Goal: Download file/media

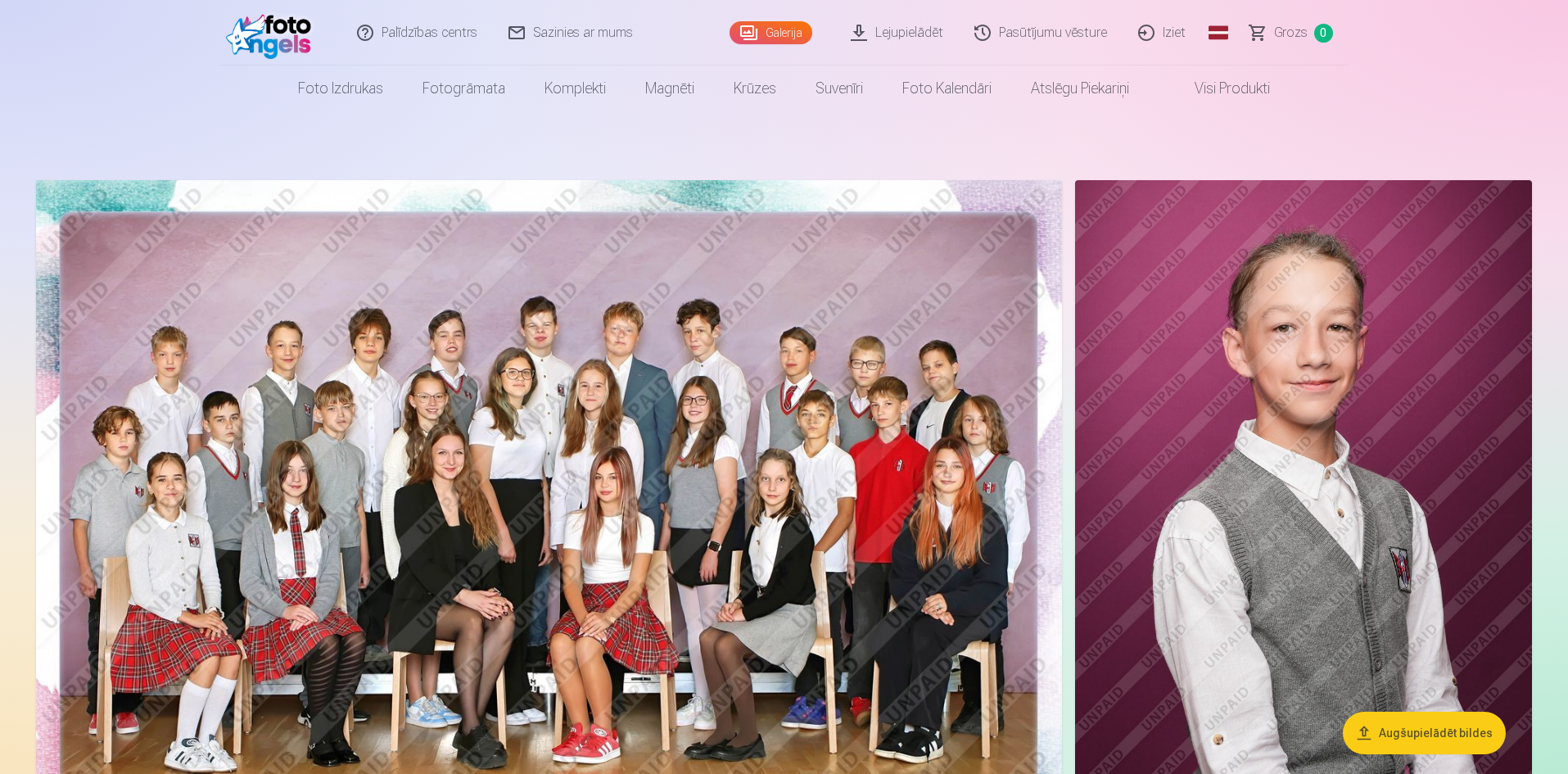
click at [903, 42] on link "Lejupielādēt" at bounding box center [897, 32] width 124 height 65
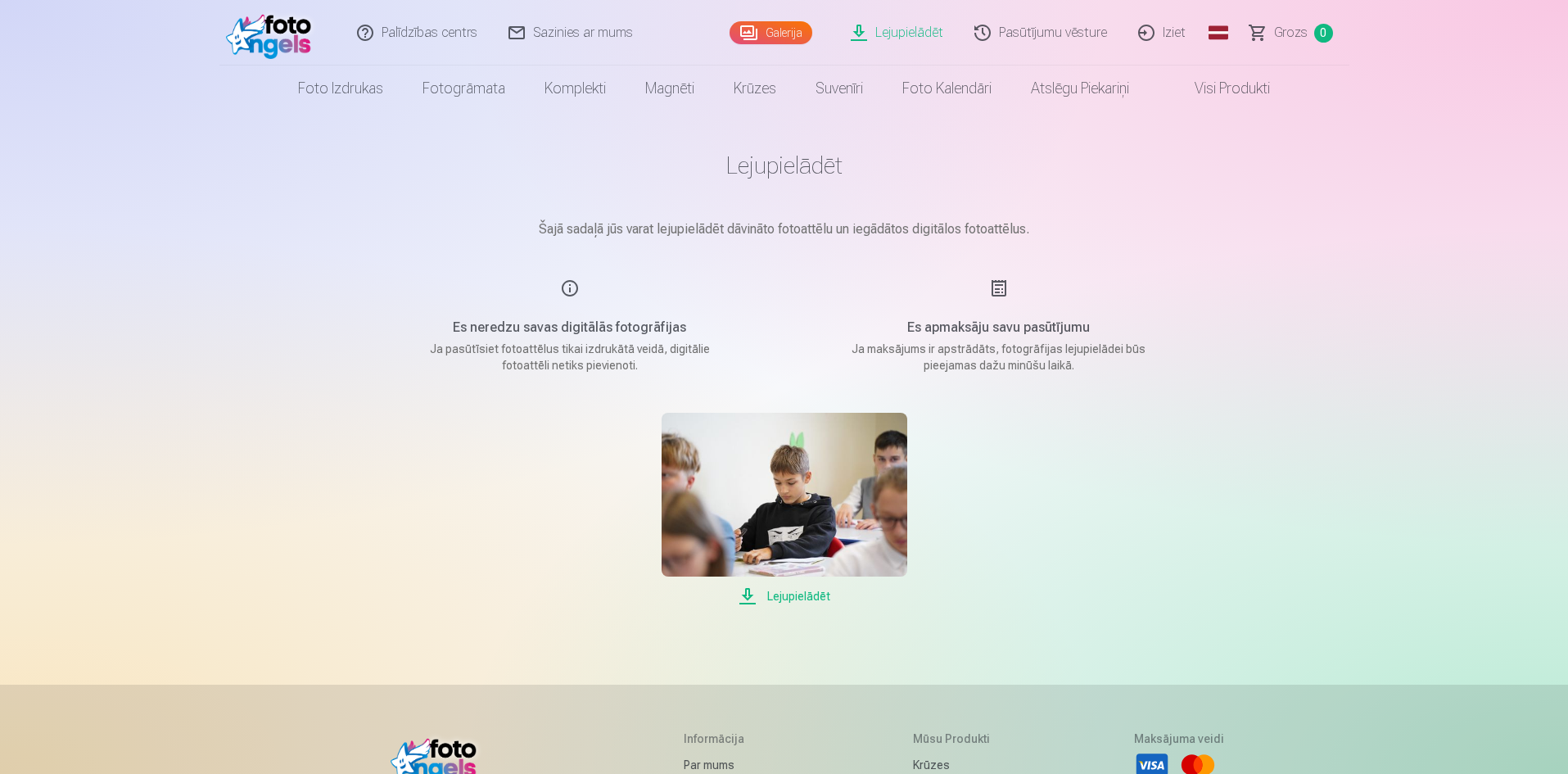
click at [792, 440] on img at bounding box center [784, 495] width 245 height 164
click at [763, 31] on link "Galerija" at bounding box center [771, 33] width 83 height 23
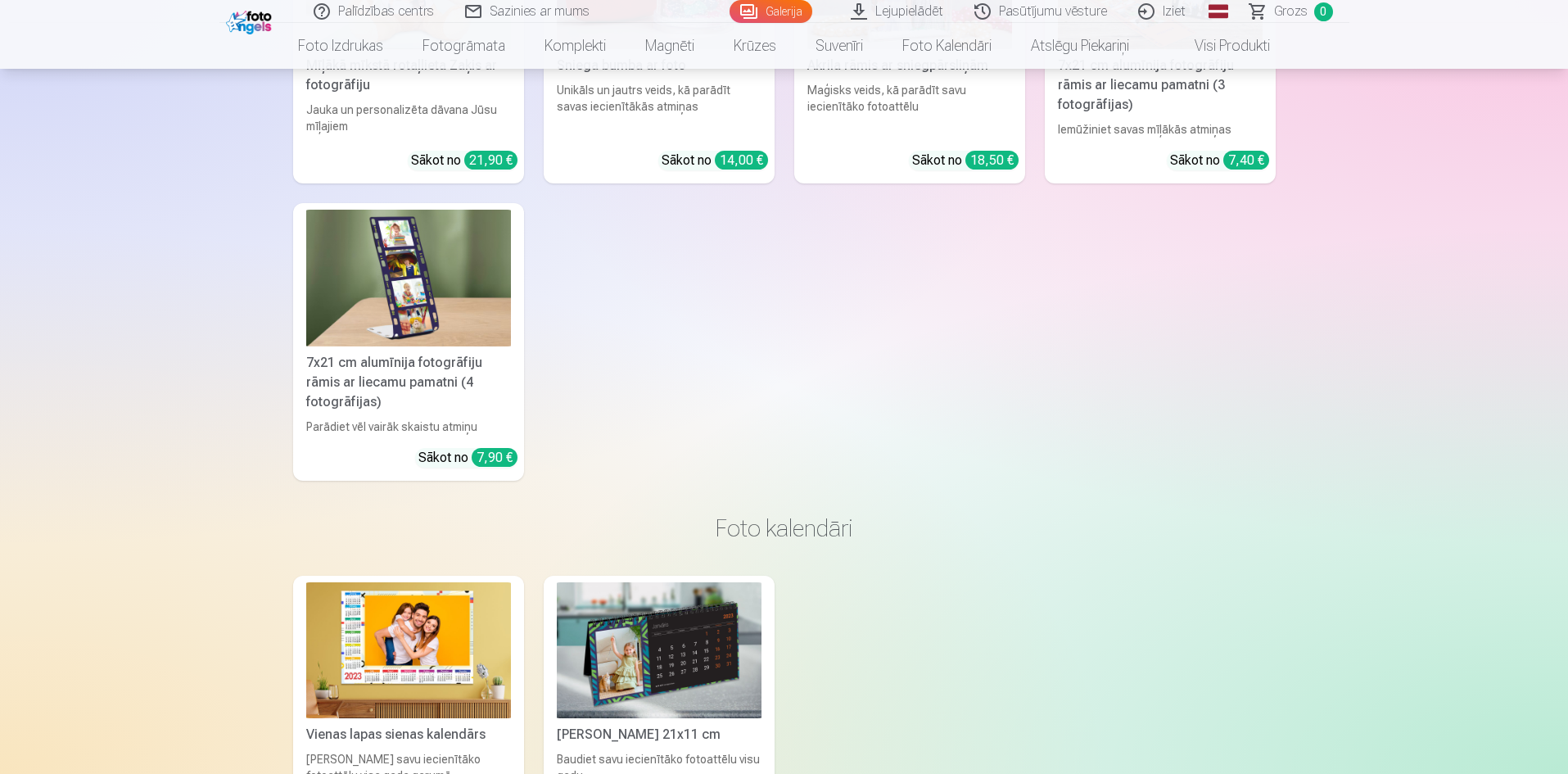
scroll to position [22277, 0]
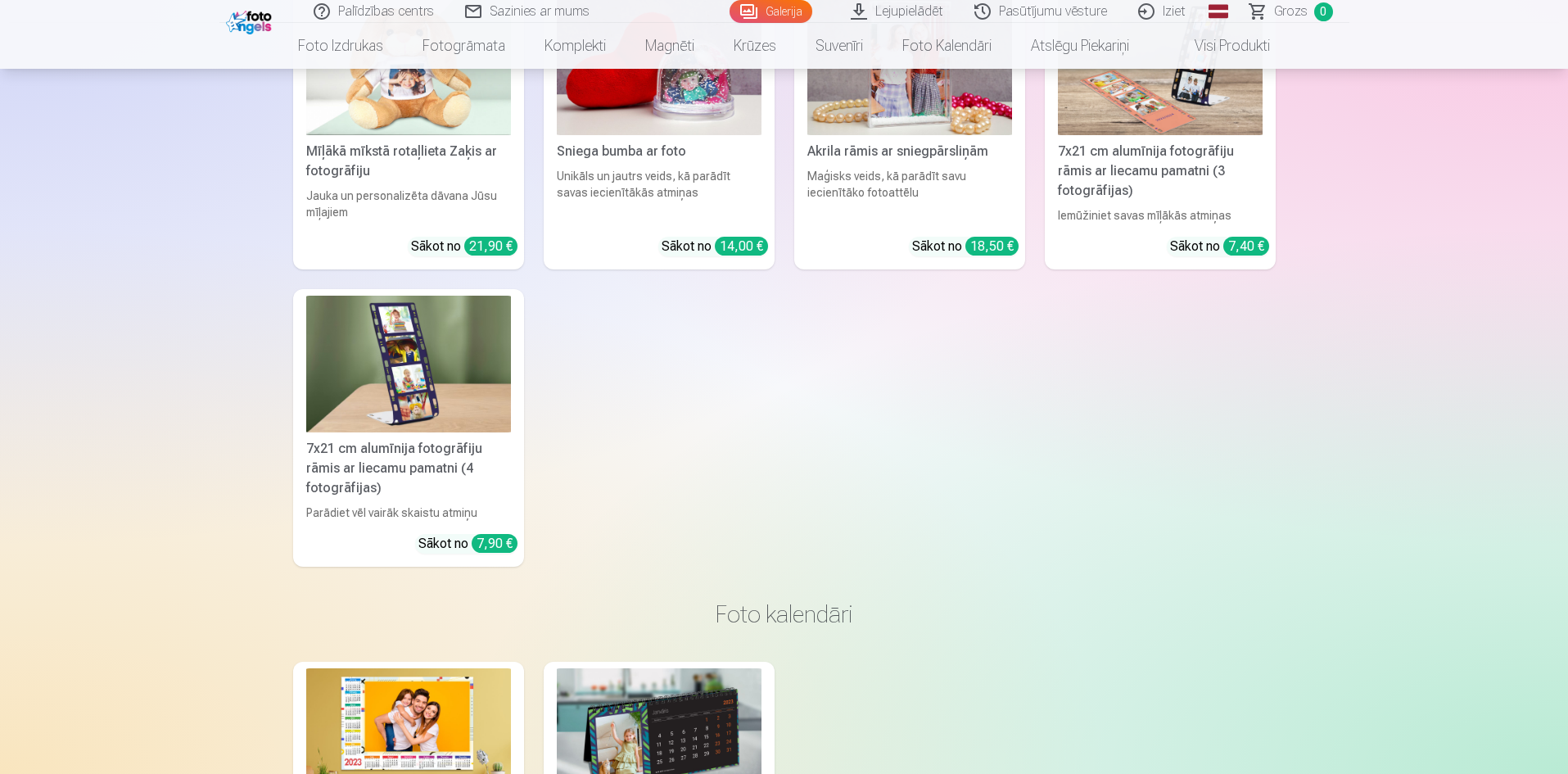
click at [876, 8] on link "Lejupielādēt" at bounding box center [897, 11] width 124 height 23
